Goal: Information Seeking & Learning: Check status

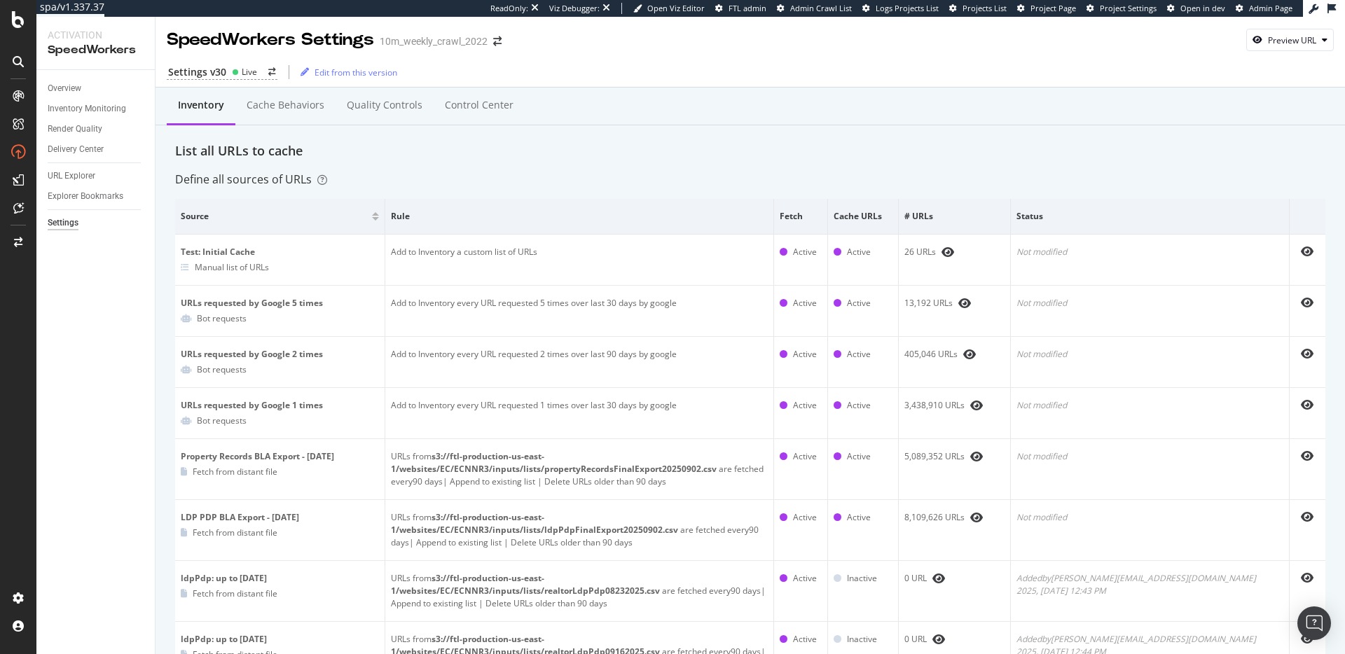
click at [893, 106] on div "Inventory Cache behaviors Quality Controls Control Center" at bounding box center [751, 107] width 1190 height 38
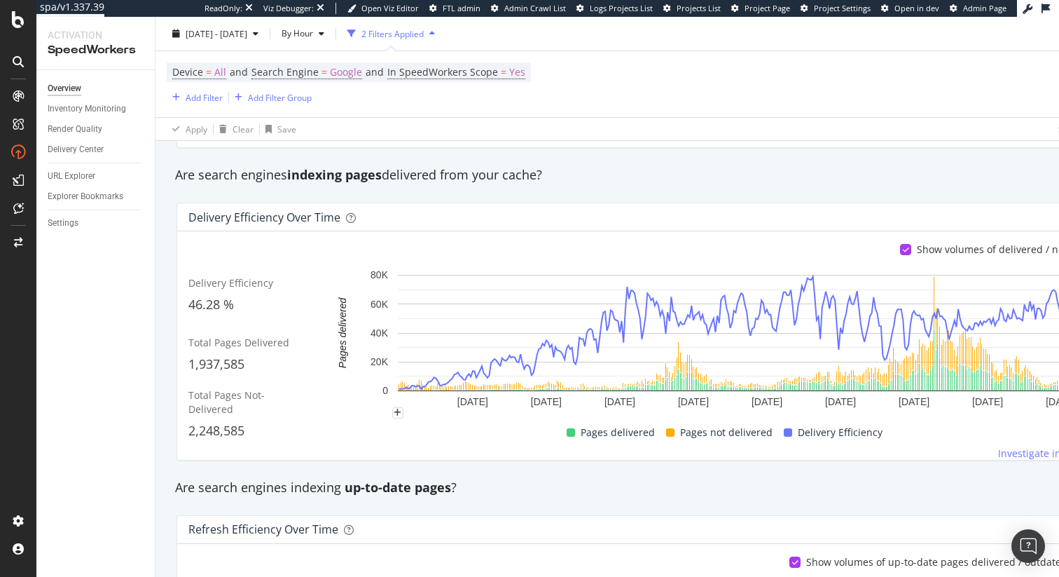
scroll to position [190, 0]
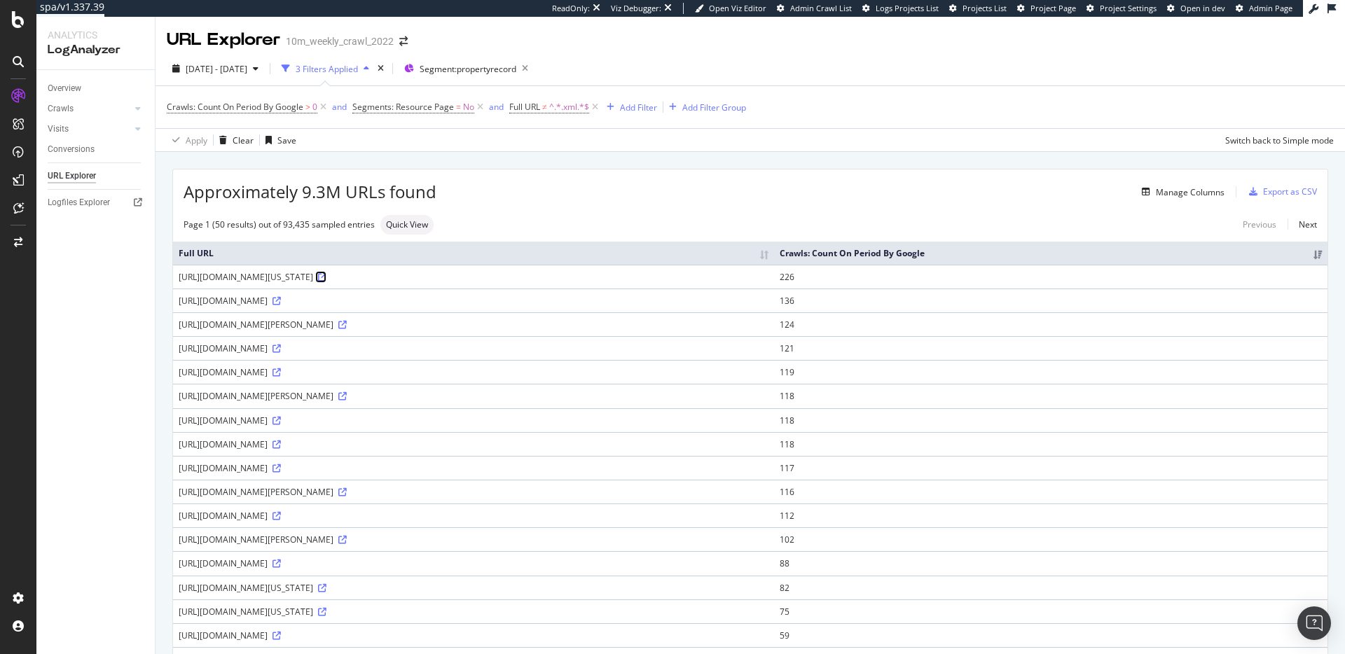
click at [326, 279] on icon at bounding box center [322, 277] width 8 height 8
click at [347, 324] on icon at bounding box center [342, 325] width 8 height 8
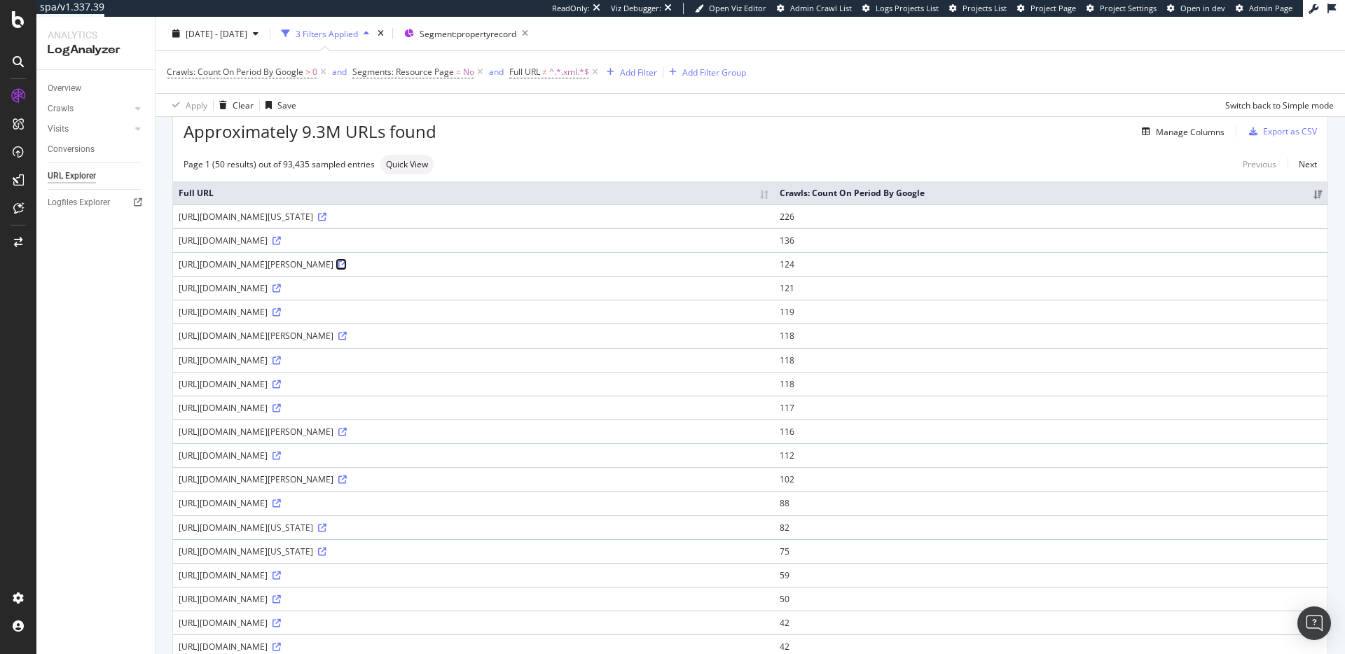
scroll to position [240, 0]
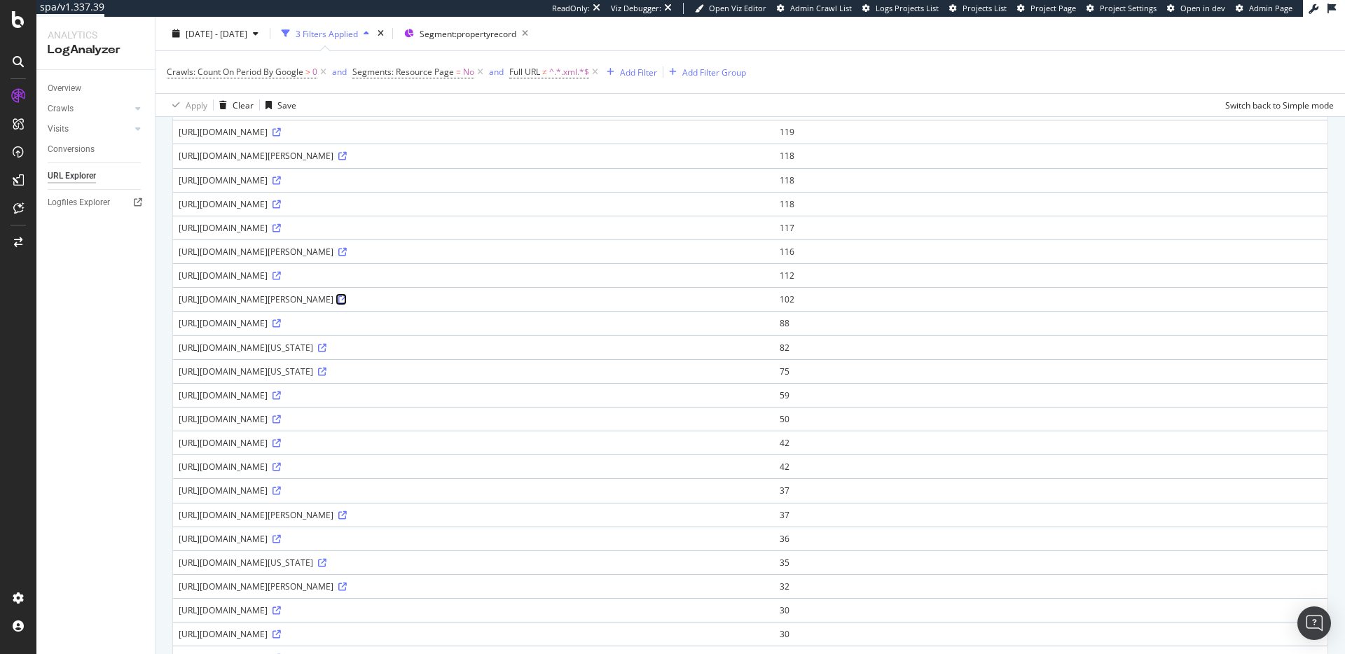
click at [347, 298] on icon at bounding box center [342, 300] width 8 height 8
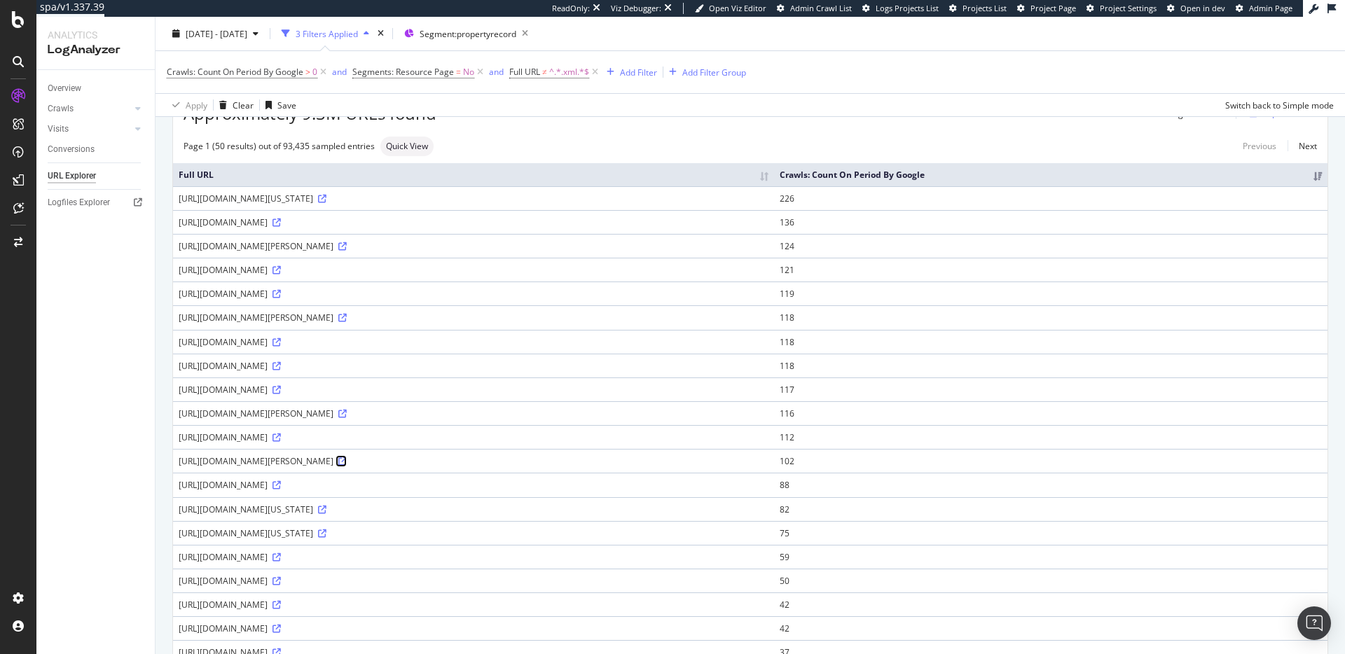
scroll to position [0, 0]
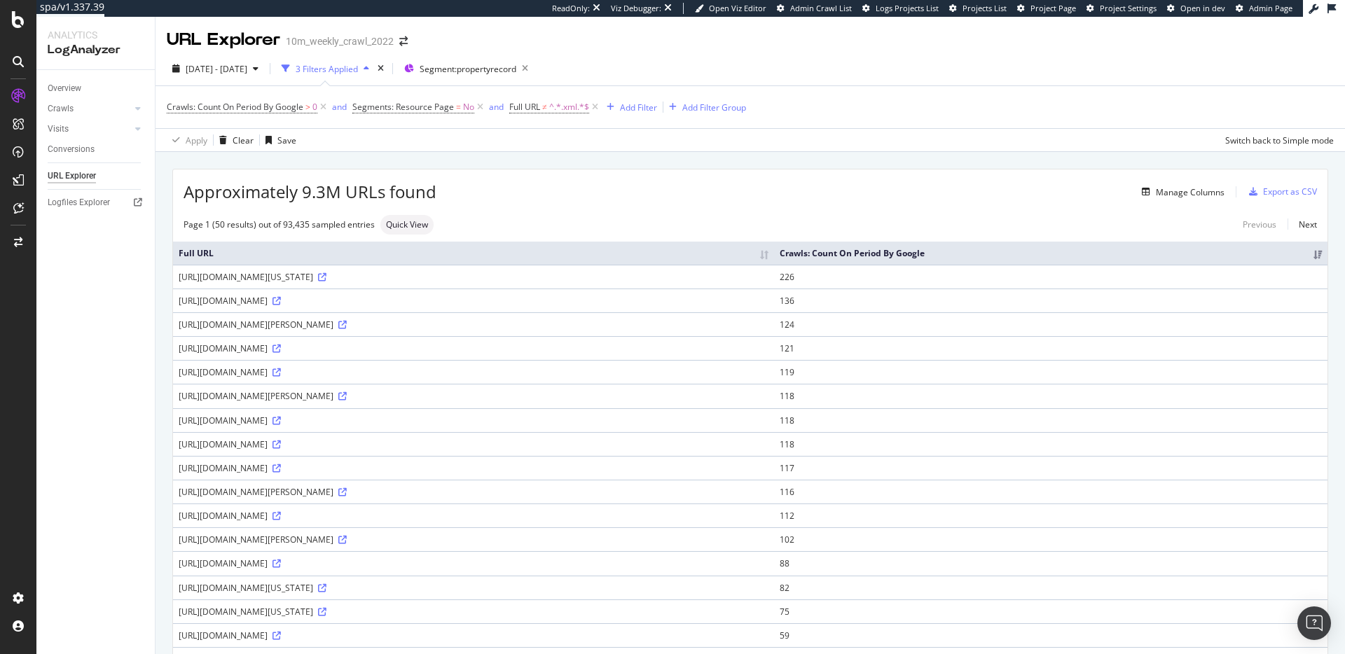
click at [688, 188] on div "Manage Columns" at bounding box center [830, 192] width 788 height 17
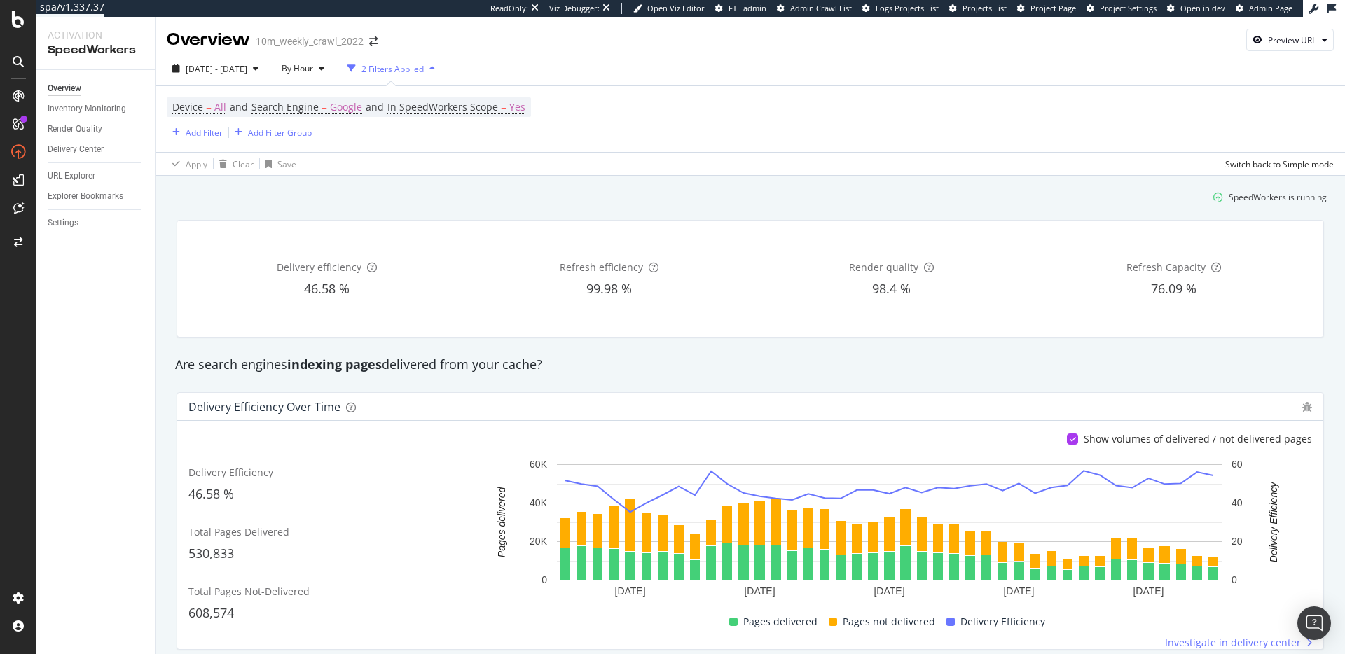
click at [784, 81] on div "2025 Sep. 21st - Sep. 22nd By Hour 2 Filters Applied" at bounding box center [751, 71] width 1190 height 28
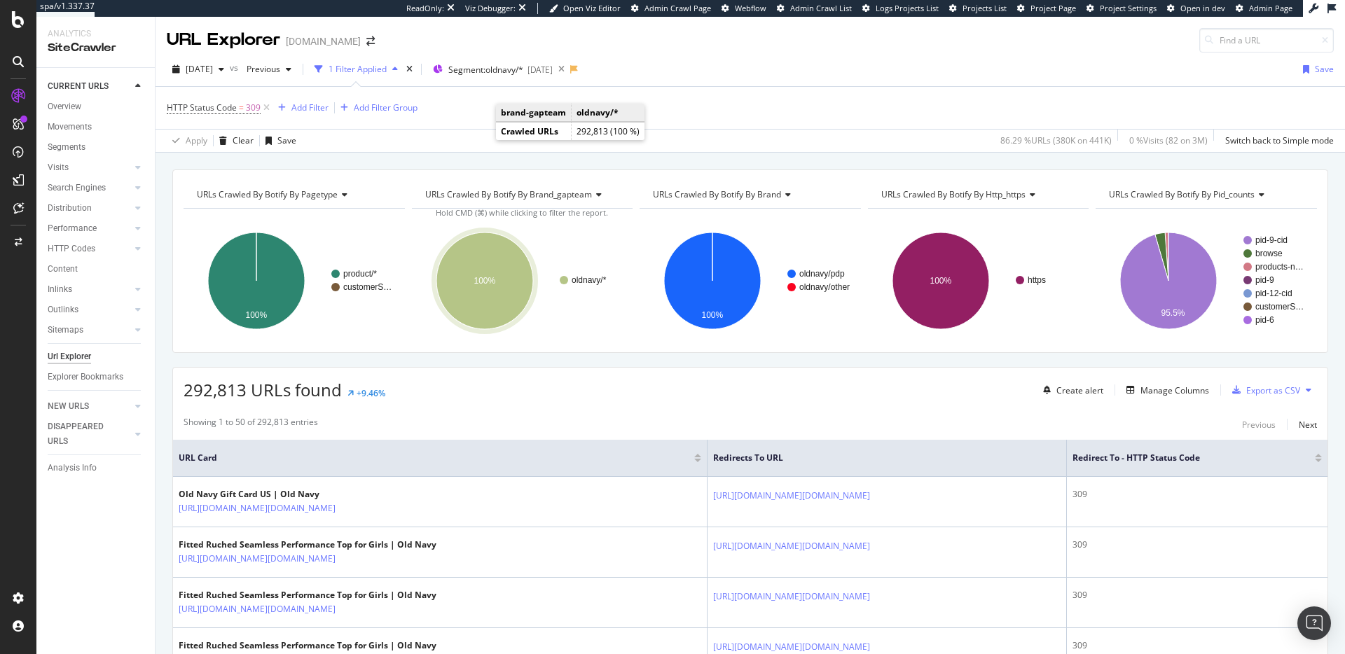
scroll to position [119, 0]
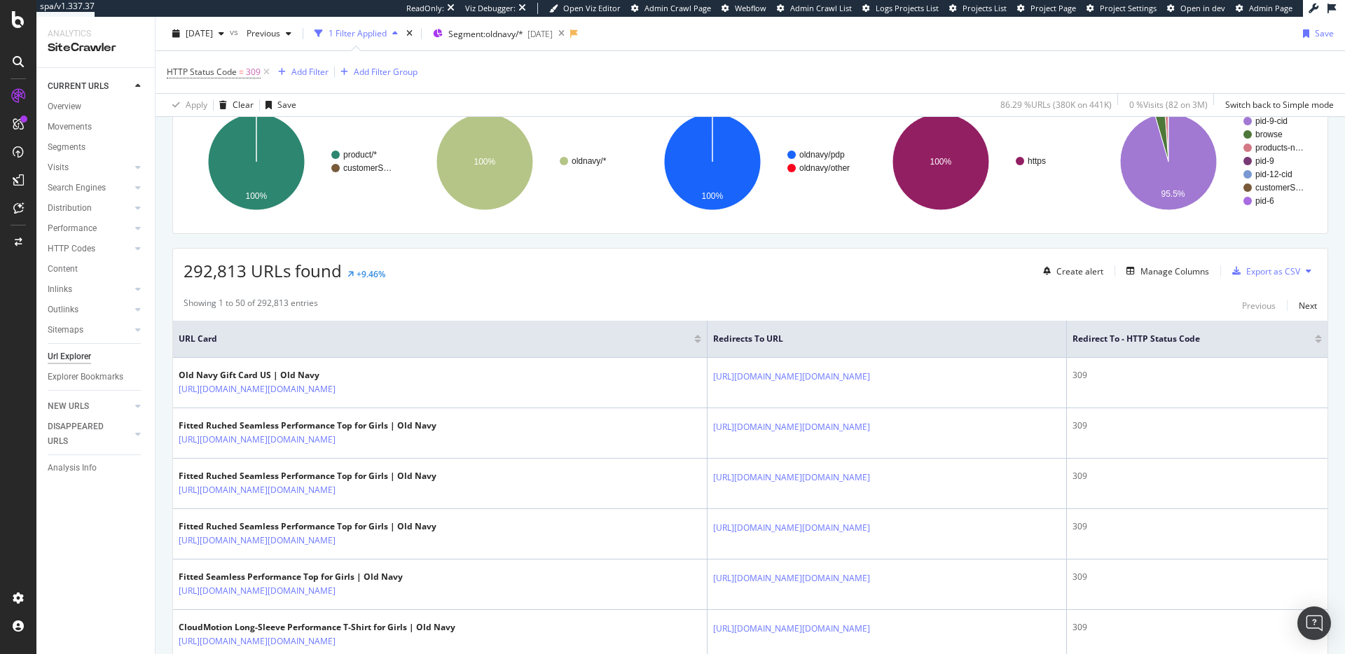
click at [683, 270] on div "292,813 URLs found +9.46% Create alert Manage Columns Export as CSV" at bounding box center [750, 266] width 1155 height 34
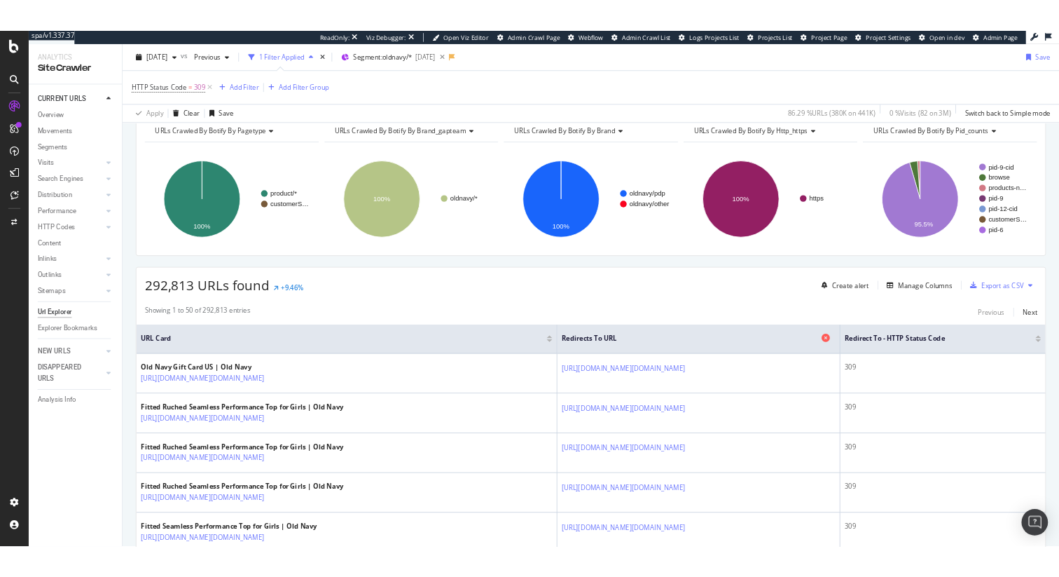
scroll to position [0, 0]
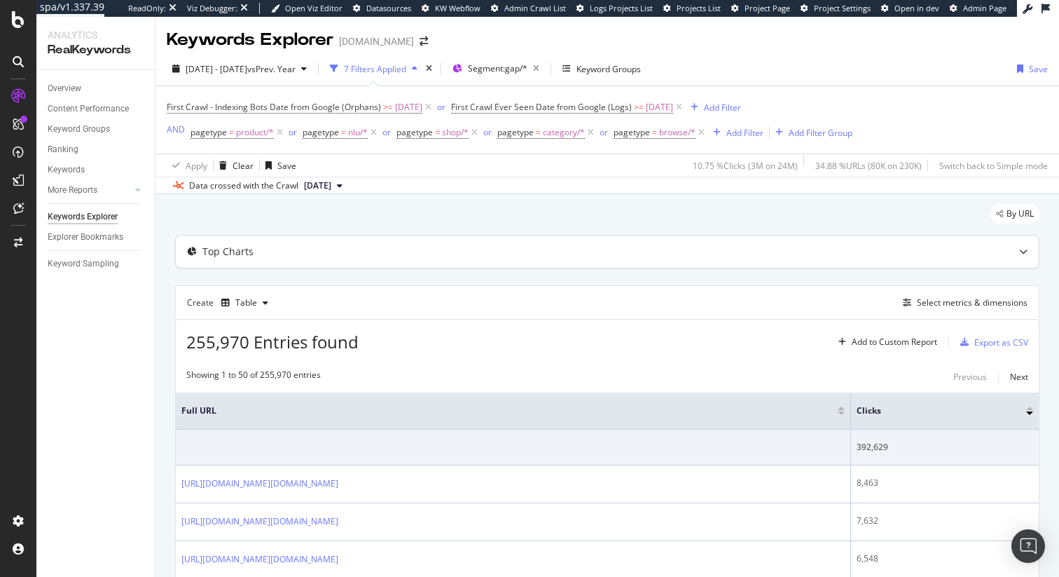
click at [536, 268] on div "Top Charts" at bounding box center [607, 252] width 865 height 34
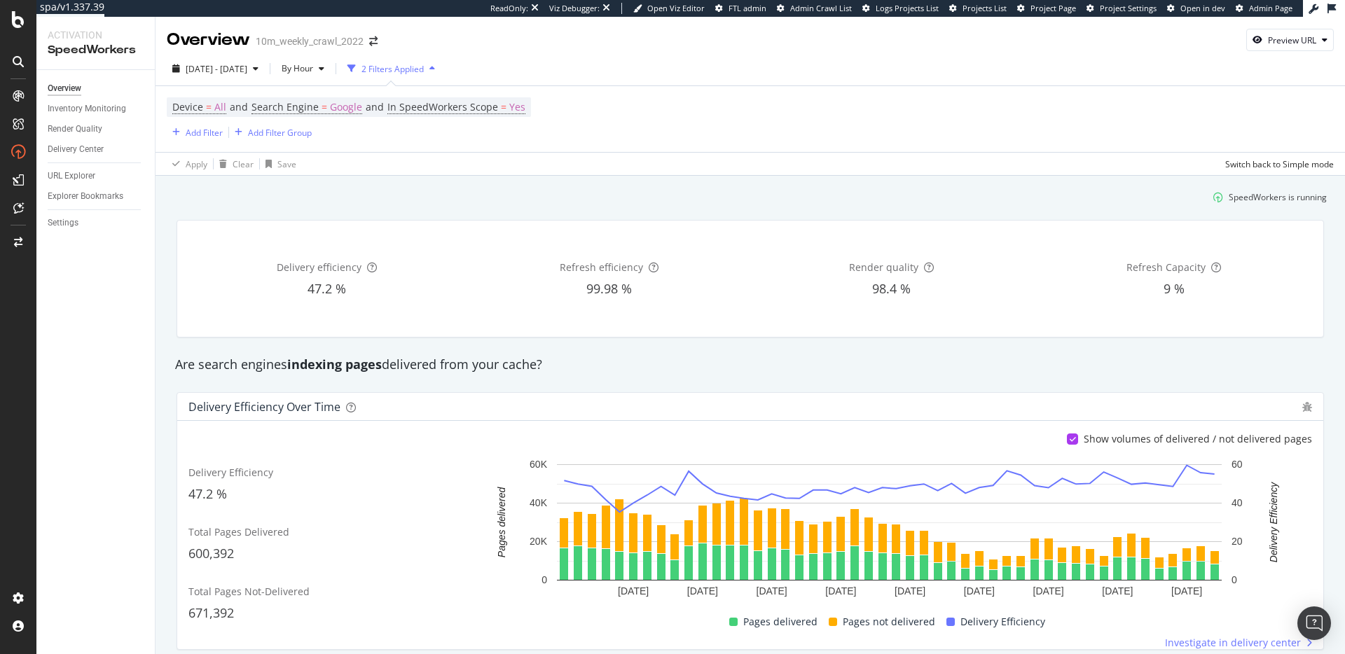
click at [700, 373] on div "Are search engines indexing pages delivered from your cache?" at bounding box center [750, 365] width 1164 height 18
click at [740, 388] on div "Delivery Efficiency over time Show volumes of delivered / not delivered pages D…" at bounding box center [750, 521] width 1164 height 280
click at [631, 389] on div "Delivery Efficiency over time Show volumes of delivered / not delivered pages D…" at bounding box center [750, 521] width 1164 height 280
click at [675, 384] on div "Delivery Efficiency over time Show volumes of delivered / not delivered pages D…" at bounding box center [750, 521] width 1164 height 280
